Goal: Book appointment/travel/reservation

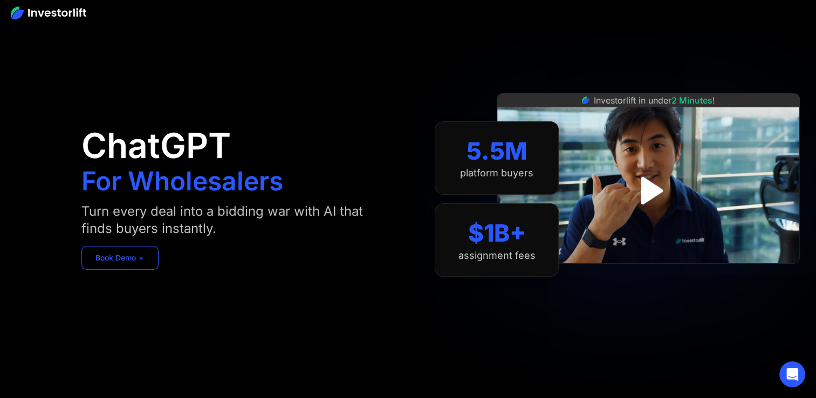
click at [126, 262] on link "Book Demo ➢" at bounding box center [119, 258] width 77 height 24
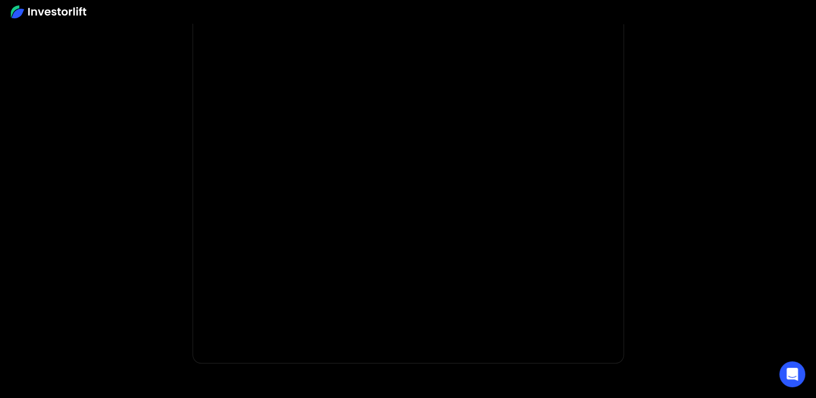
scroll to position [162, 0]
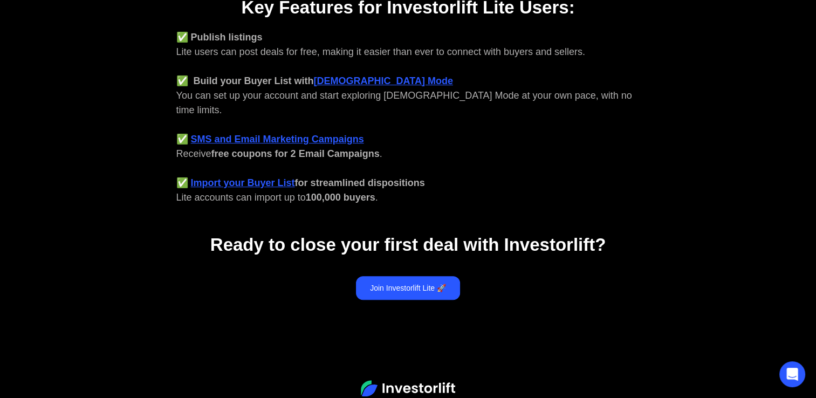
scroll to position [486, 0]
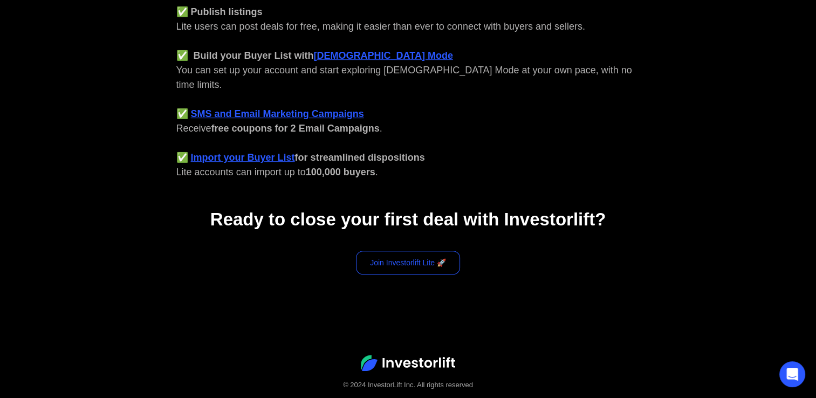
click at [372, 251] on link "Join Investorlift Lite 🚀" at bounding box center [408, 263] width 104 height 24
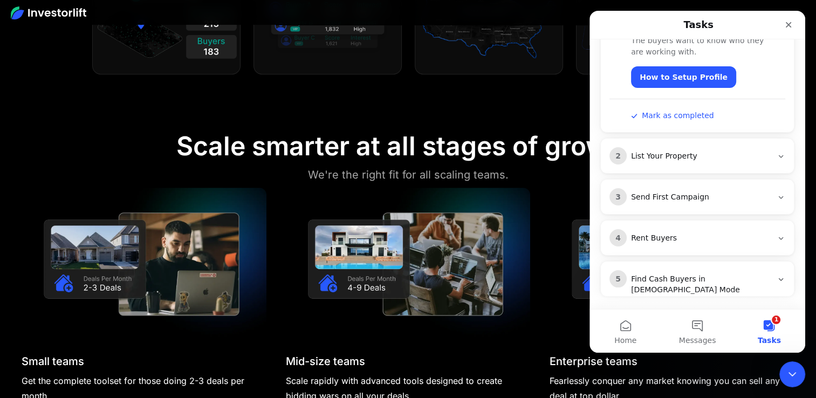
scroll to position [108, 0]
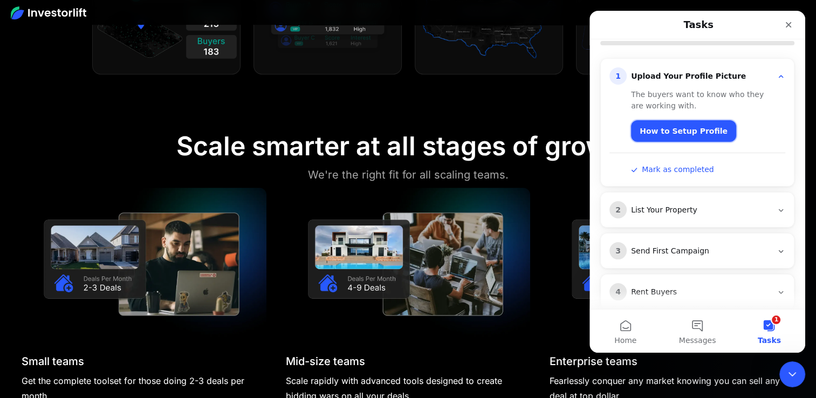
click at [687, 128] on link "How to Setup Profile" at bounding box center [683, 131] width 105 height 22
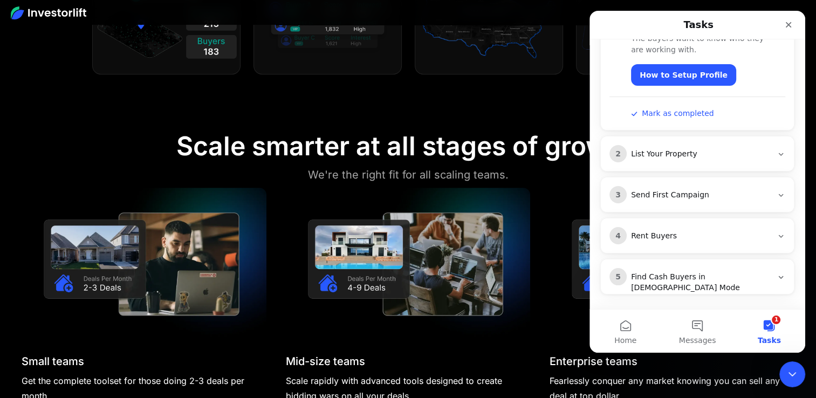
click at [680, 158] on div "List Your Property" at bounding box center [701, 154] width 141 height 11
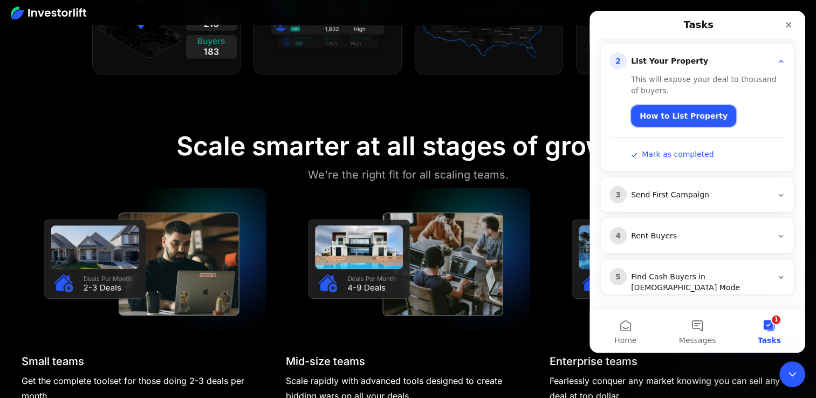
click at [683, 113] on link "How to List Property" at bounding box center [683, 116] width 105 height 22
click at [786, 22] on icon "Close" at bounding box center [789, 25] width 9 height 9
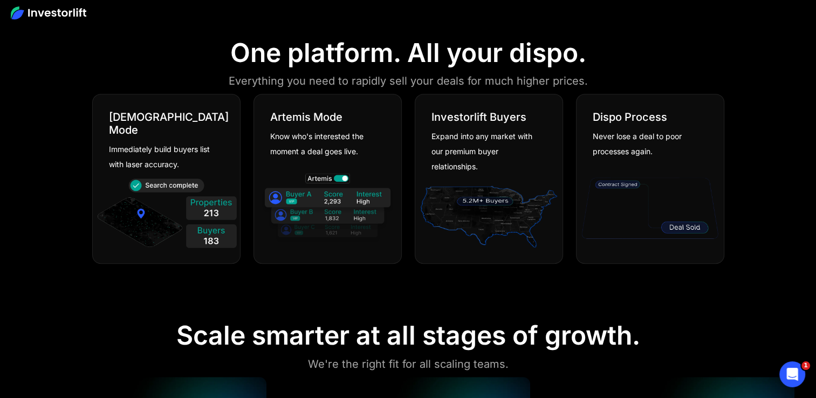
scroll to position [540, 0]
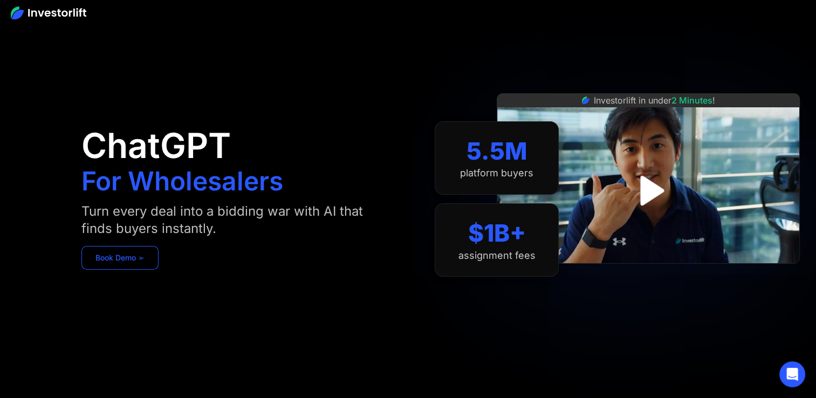
click at [109, 254] on link "Book Demo ➢" at bounding box center [119, 258] width 77 height 24
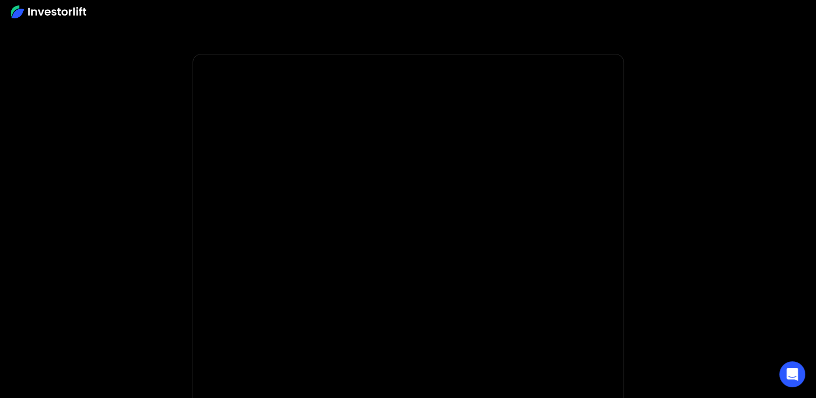
click at [15, 12] on img at bounding box center [49, 11] width 76 height 13
click at [193, 272] on div "**********" at bounding box center [409, 168] width 432 height 444
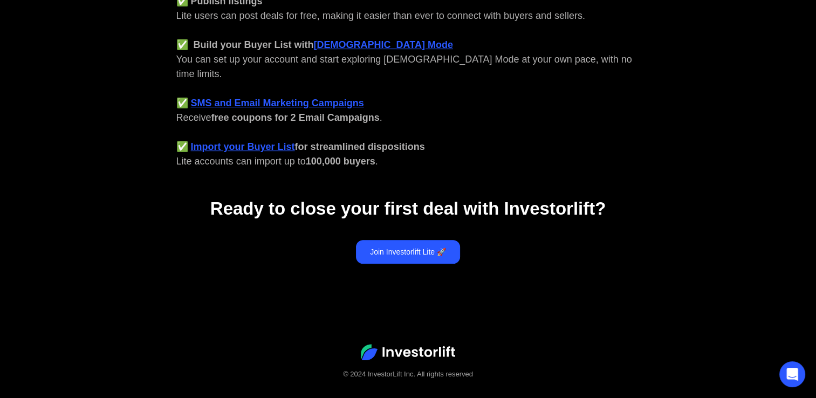
scroll to position [498, 0]
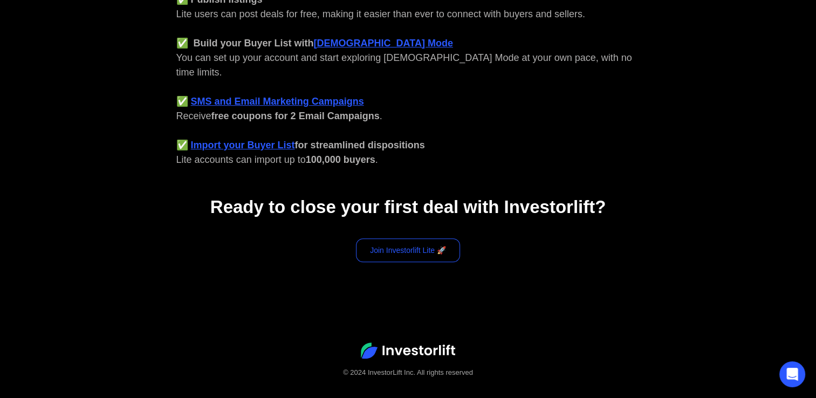
click at [424, 238] on link "Join Investorlift Lite 🚀" at bounding box center [408, 250] width 104 height 24
